Goal: Task Accomplishment & Management: Use online tool/utility

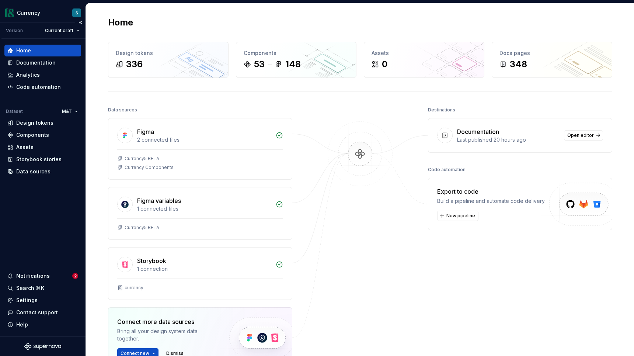
click at [36, 51] on div "Home" at bounding box center [42, 50] width 71 height 7
click at [37, 63] on div "Documentation" at bounding box center [35, 62] width 39 height 7
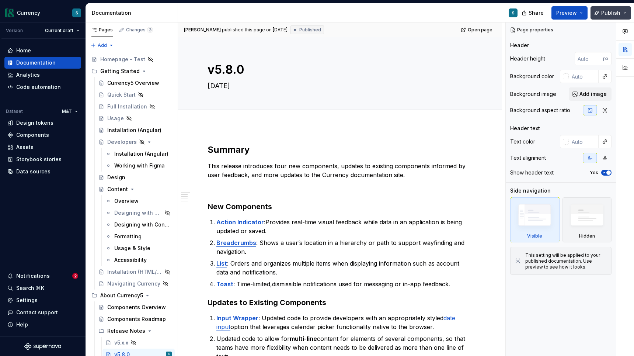
click at [625, 14] on button "Publish" at bounding box center [610, 12] width 41 height 13
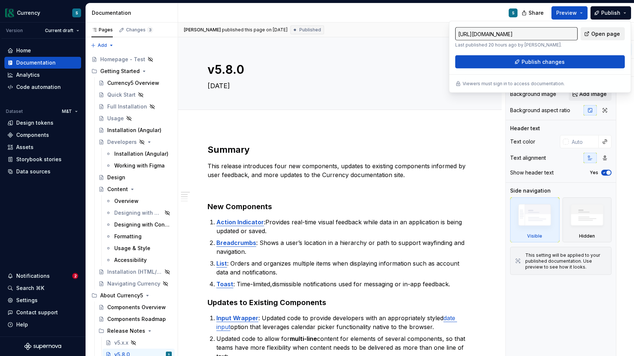
click at [596, 34] on span "Open page" at bounding box center [605, 33] width 29 height 7
type textarea "*"
